Goal: Navigation & Orientation: Find specific page/section

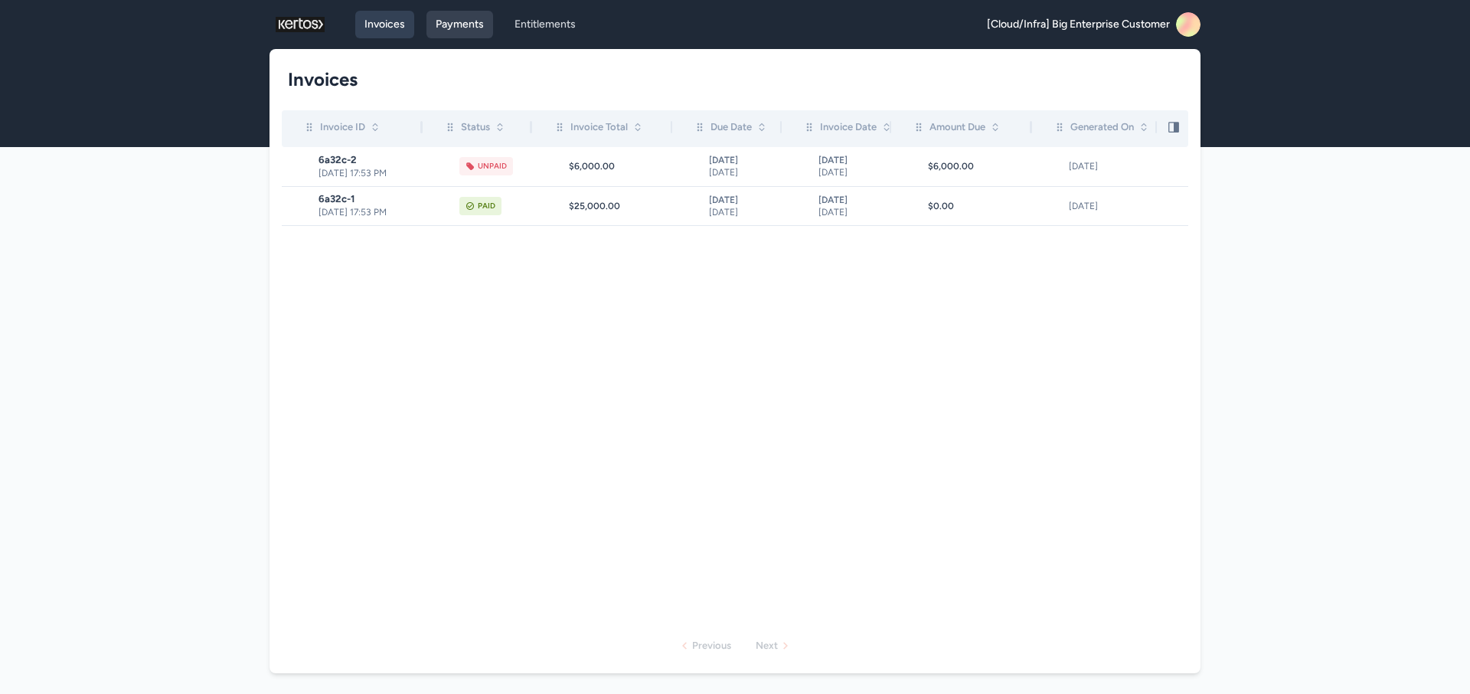
click at [459, 31] on link "Payments" at bounding box center [460, 25] width 67 height 28
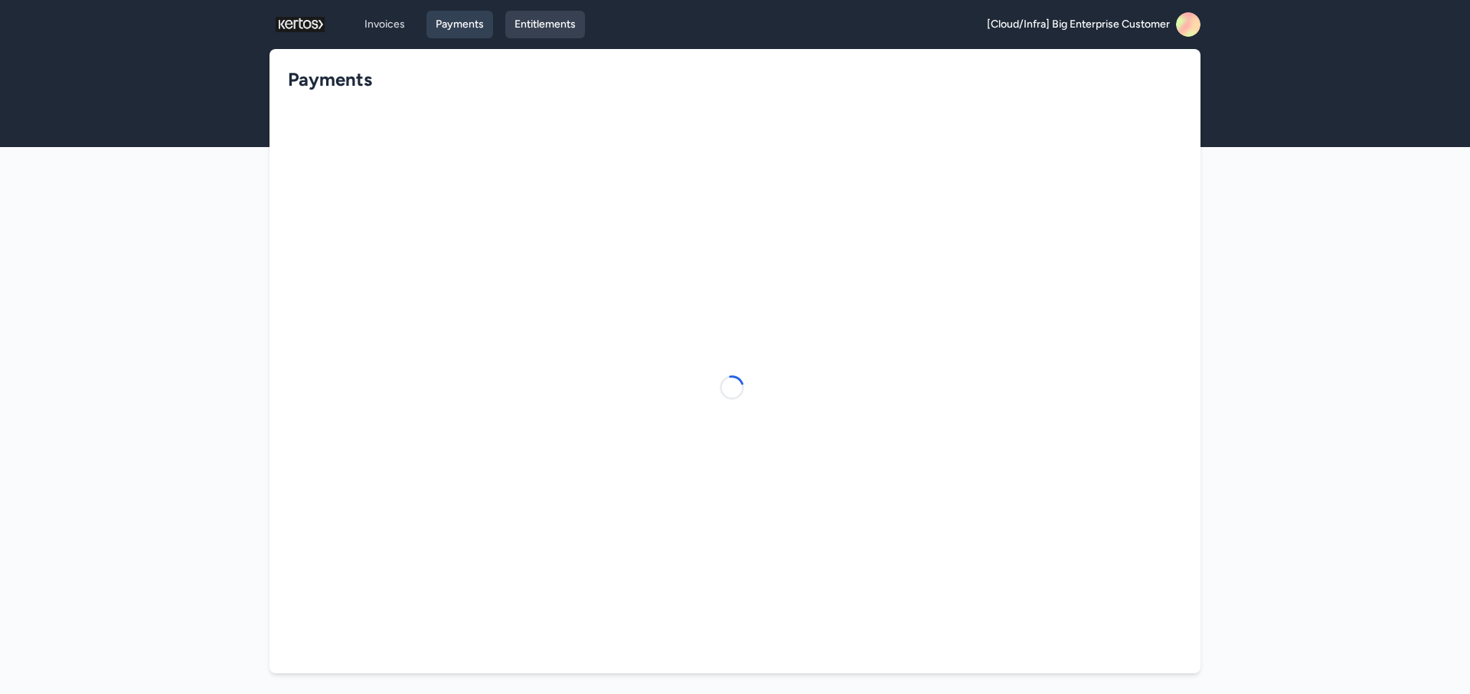
click at [544, 22] on link "Entitlements" at bounding box center [545, 25] width 80 height 28
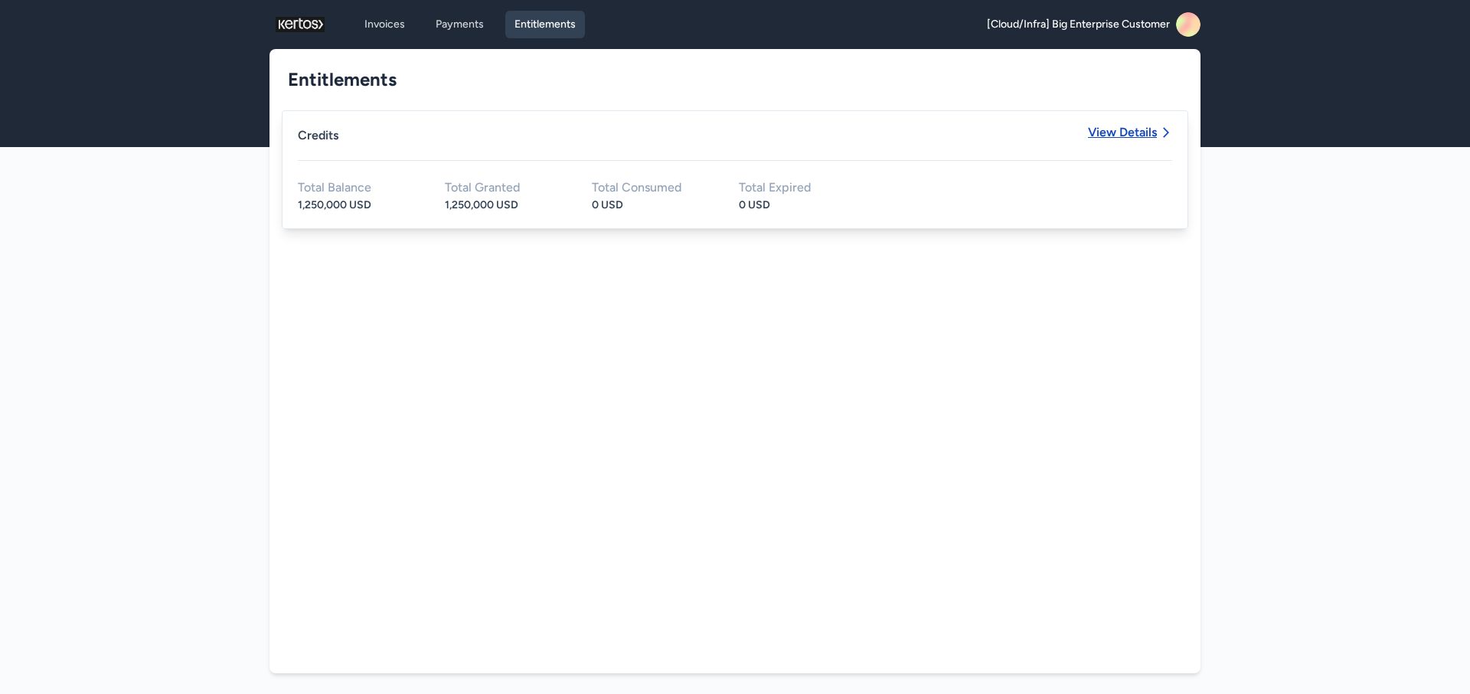
click at [1113, 127] on span "View Details" at bounding box center [1122, 132] width 69 height 12
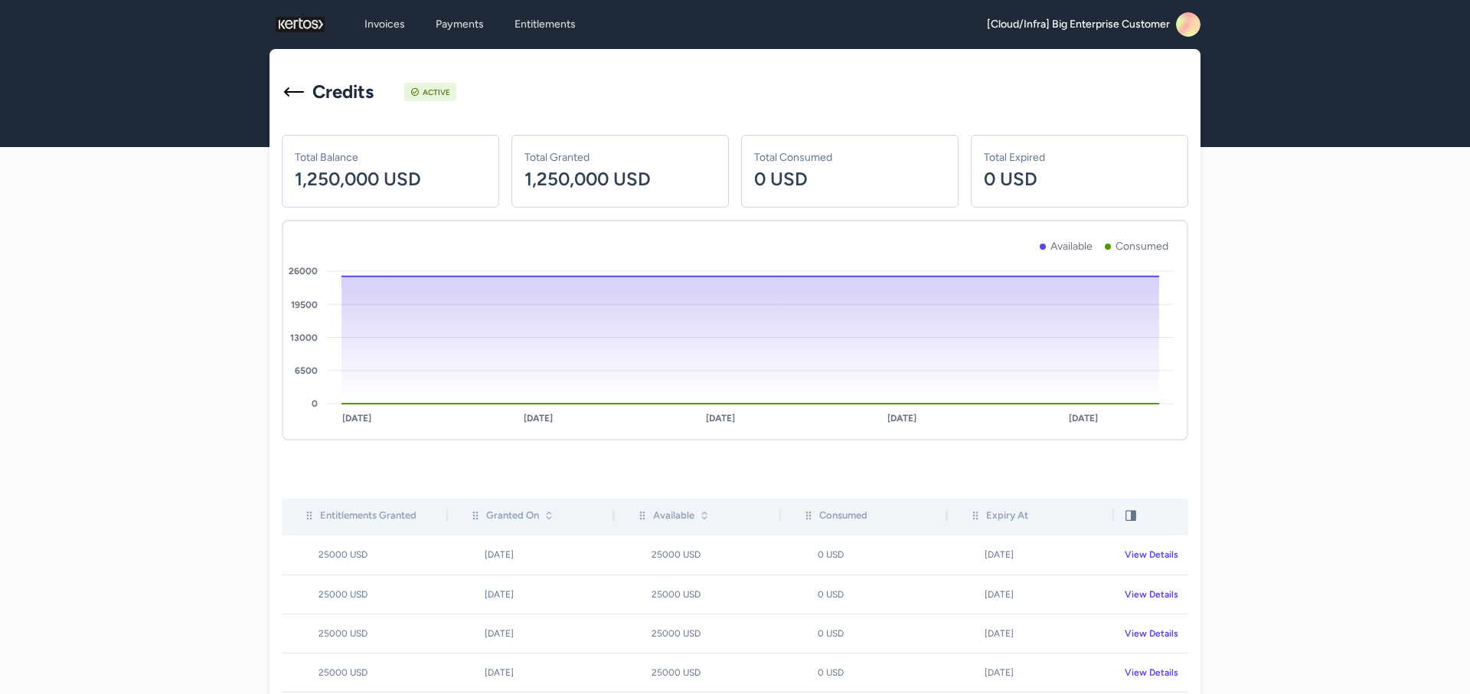
click at [1187, 27] on rect at bounding box center [1188, 24] width 25 height 25
